Goal: Information Seeking & Learning: Learn about a topic

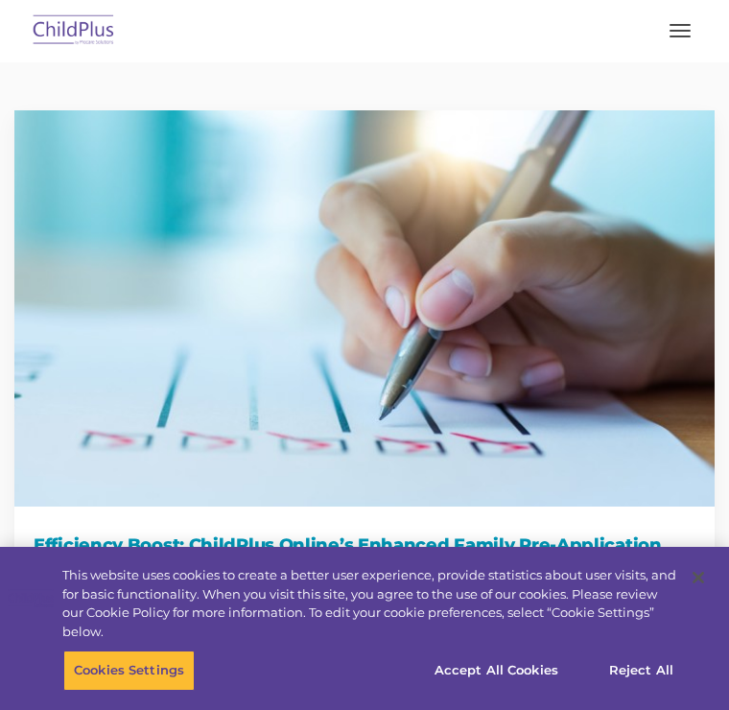
click at [98, 24] on img at bounding box center [74, 31] width 90 height 45
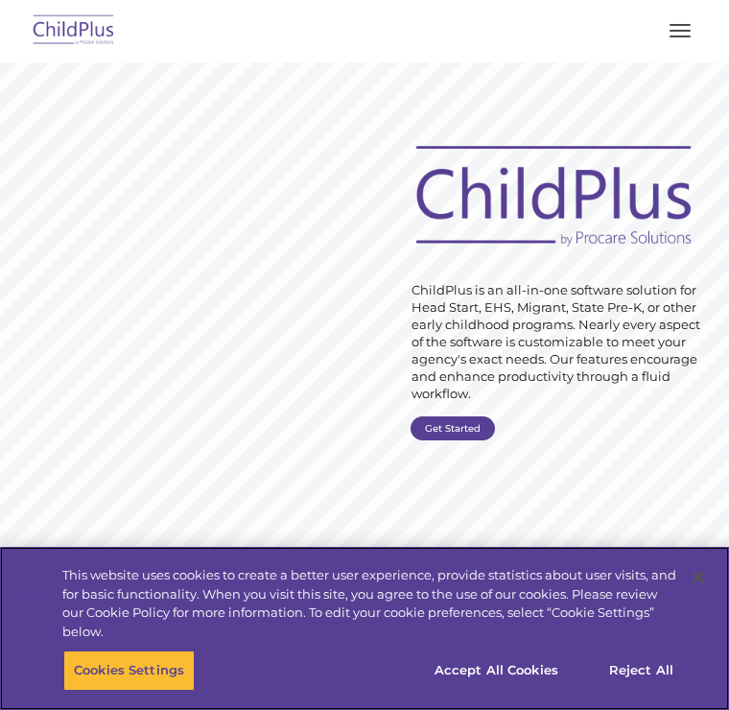
click at [514, 670] on button "Accept All Cookies" at bounding box center [496, 671] width 145 height 40
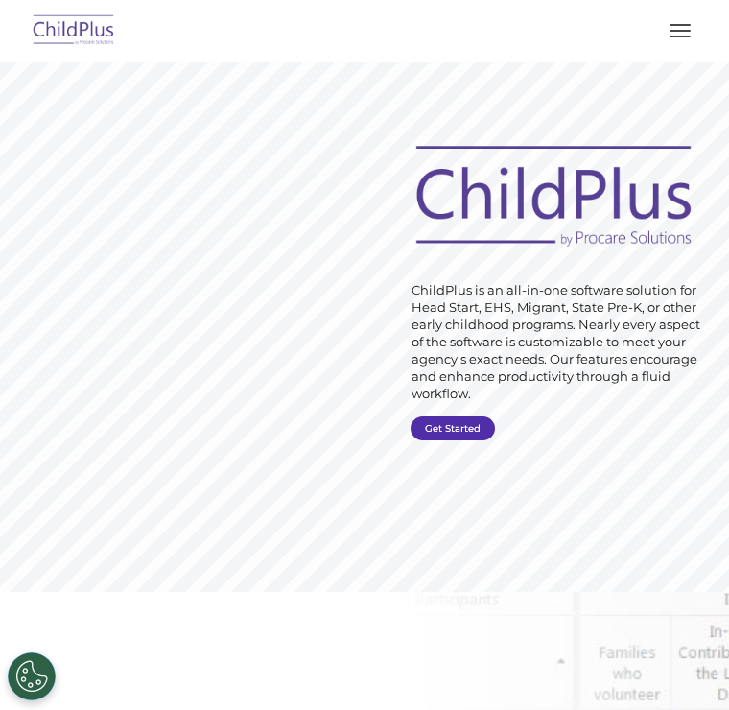
click at [459, 419] on link "Get Started" at bounding box center [453, 429] width 84 height 24
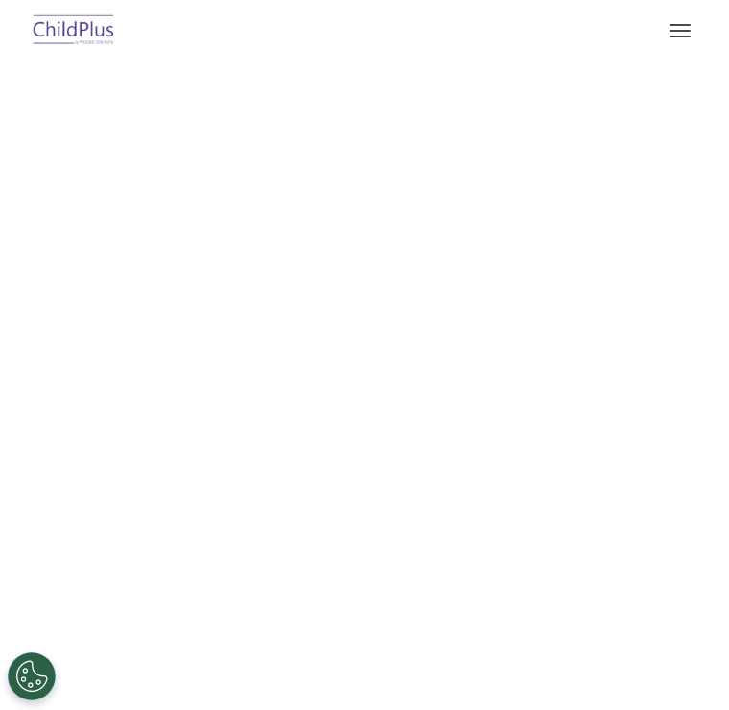
select select "MEDIUM"
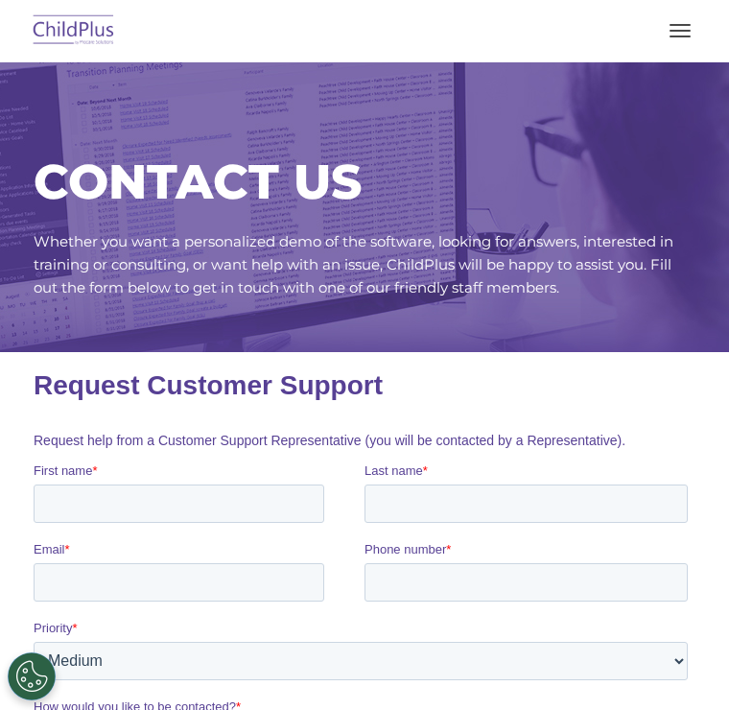
click at [84, 33] on img at bounding box center [74, 31] width 90 height 45
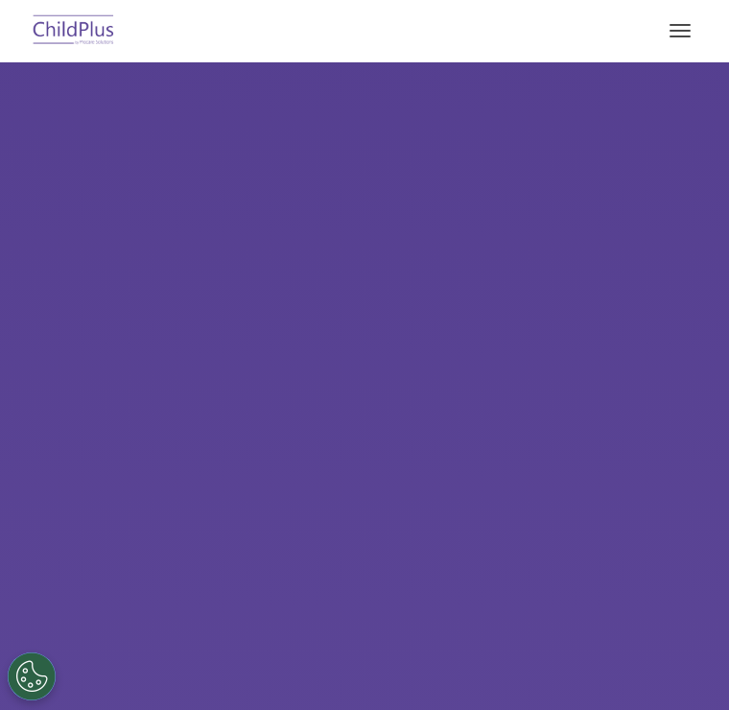
select select "MEDIUM"
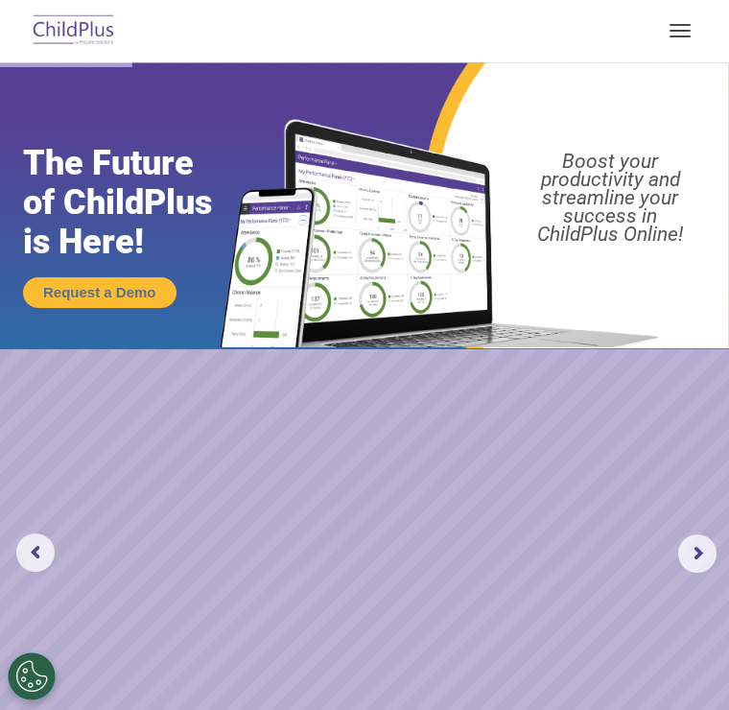
click at [685, 551] on rs-arrow at bounding box center [698, 554] width 38 height 38
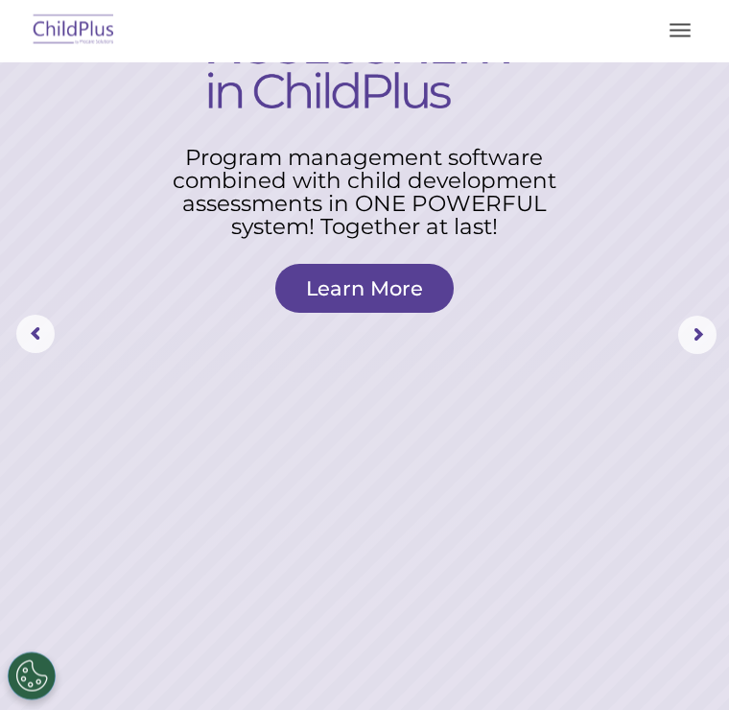
click at [679, 326] on rs-arrow at bounding box center [698, 336] width 38 height 38
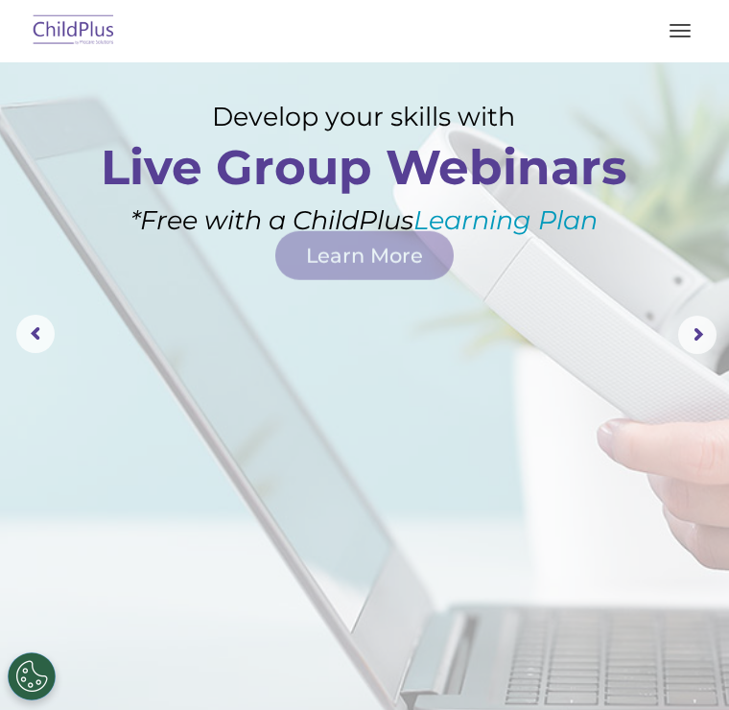
click at [621, 421] on rs-layer at bounding box center [364, 335] width 729 height 983
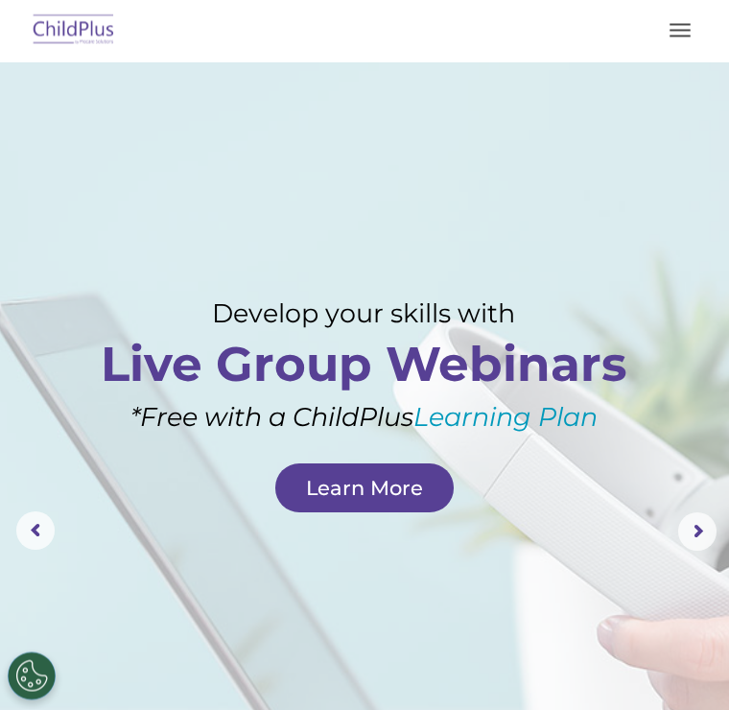
scroll to position [0, 0]
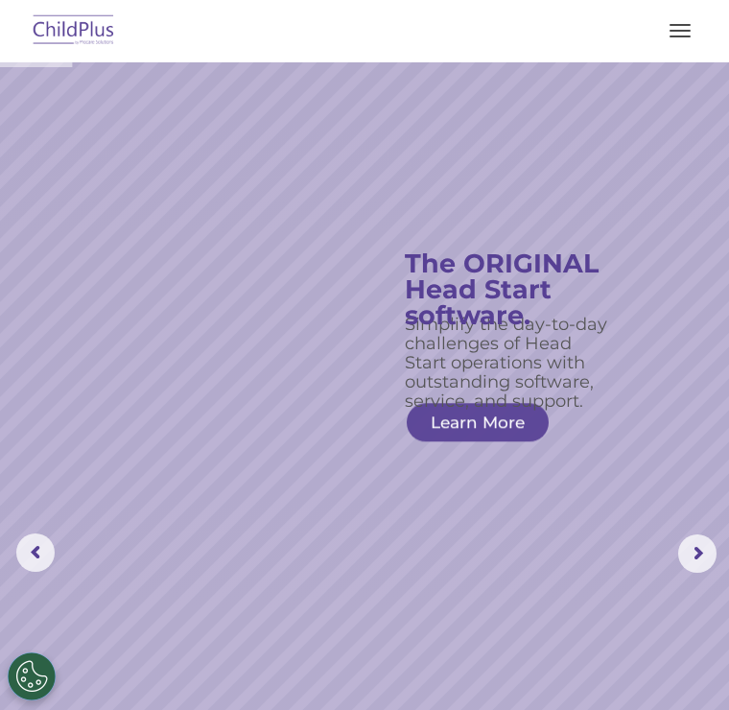
click at [650, 426] on rs-slide "Simplify the day-to-day challenges of Head Start operations with outstanding so…" at bounding box center [364, 553] width 729 height 983
click at [672, 43] on button "button" at bounding box center [680, 30] width 40 height 31
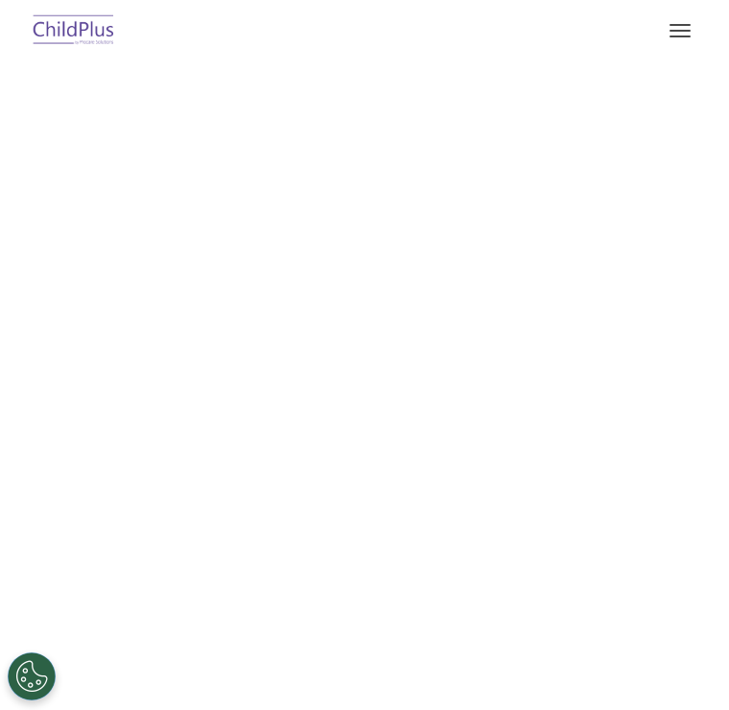
select select "MEDIUM"
